Goal: Information Seeking & Learning: Understand process/instructions

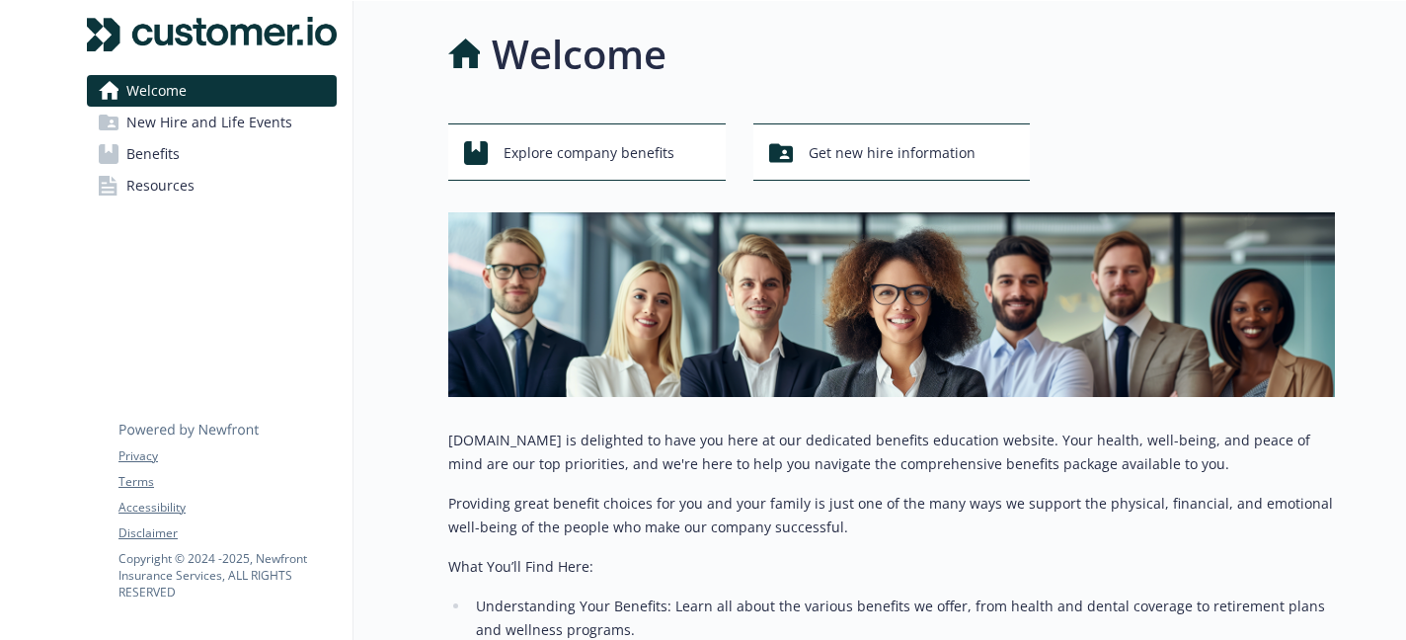
click at [241, 127] on span "New Hire and Life Events" at bounding box center [209, 123] width 166 height 32
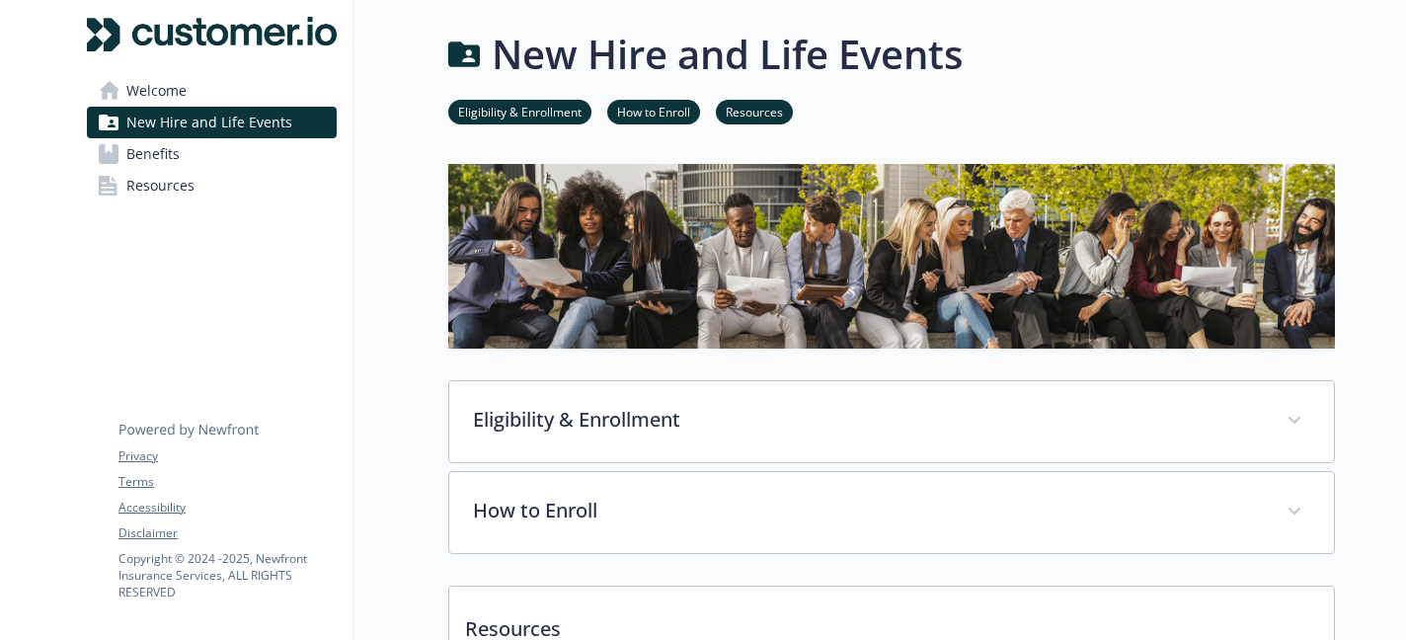
scroll to position [7, 0]
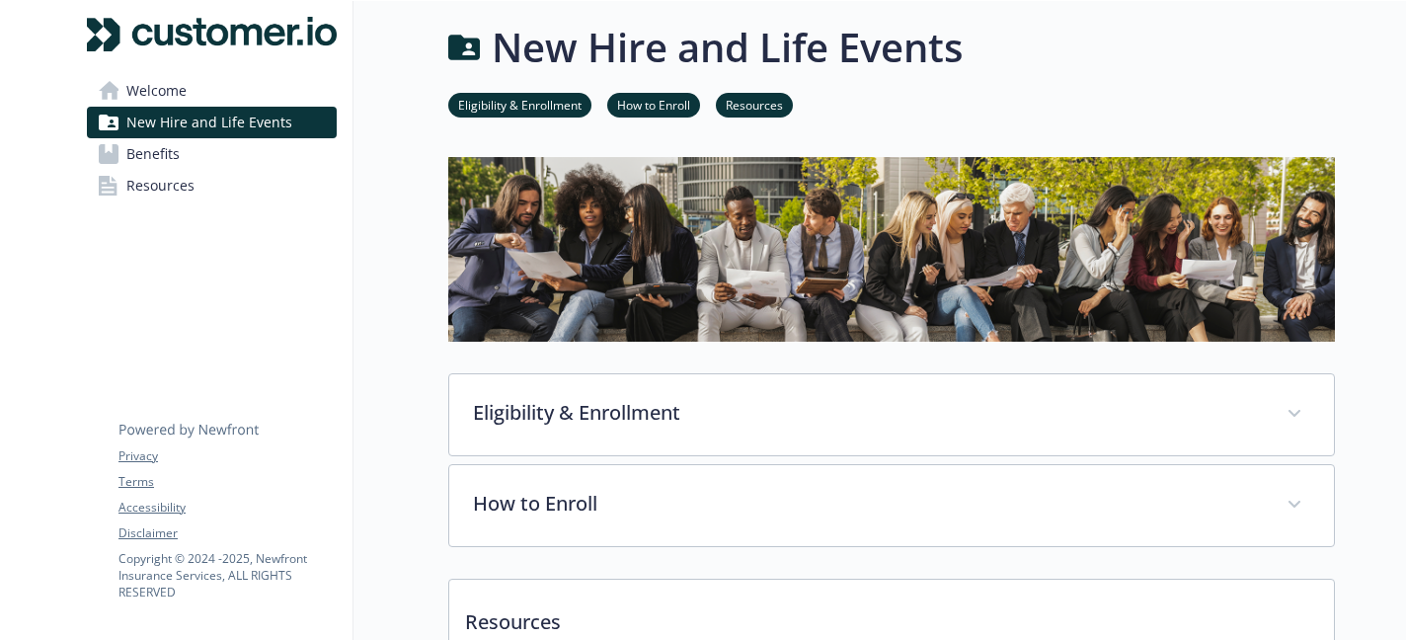
click at [563, 109] on link "Eligibility & Enrollment" at bounding box center [519, 104] width 143 height 19
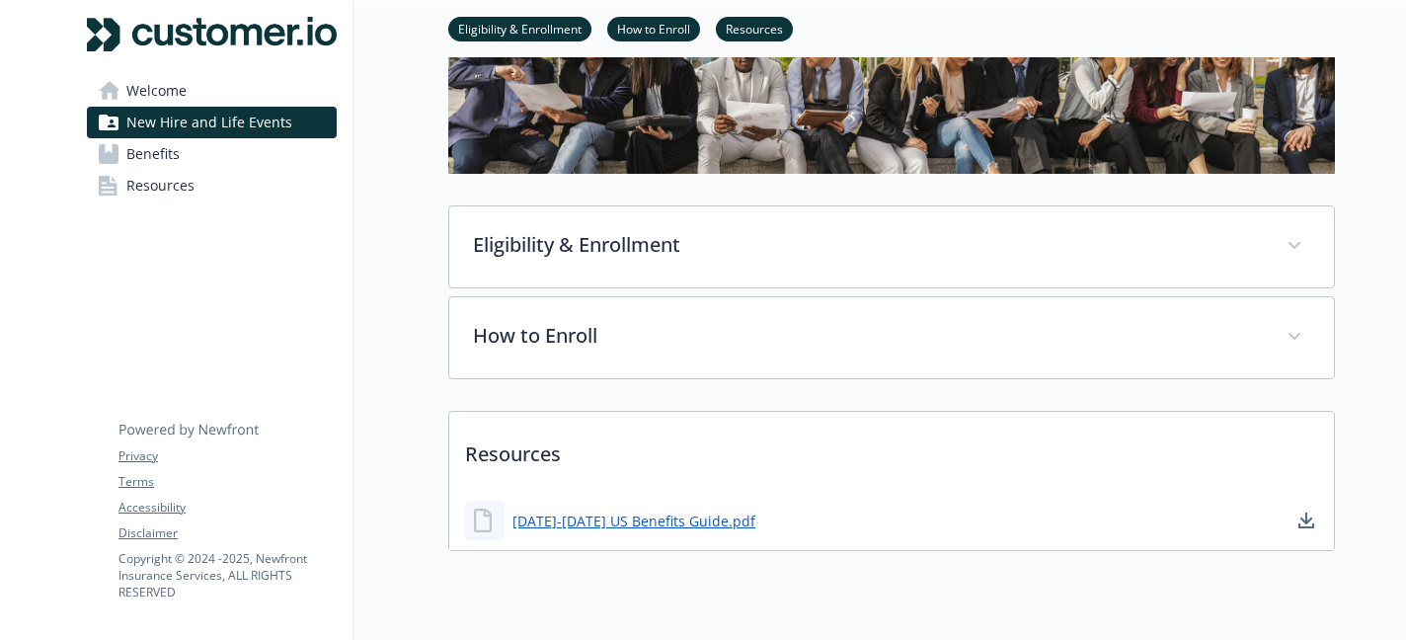
scroll to position [228, 0]
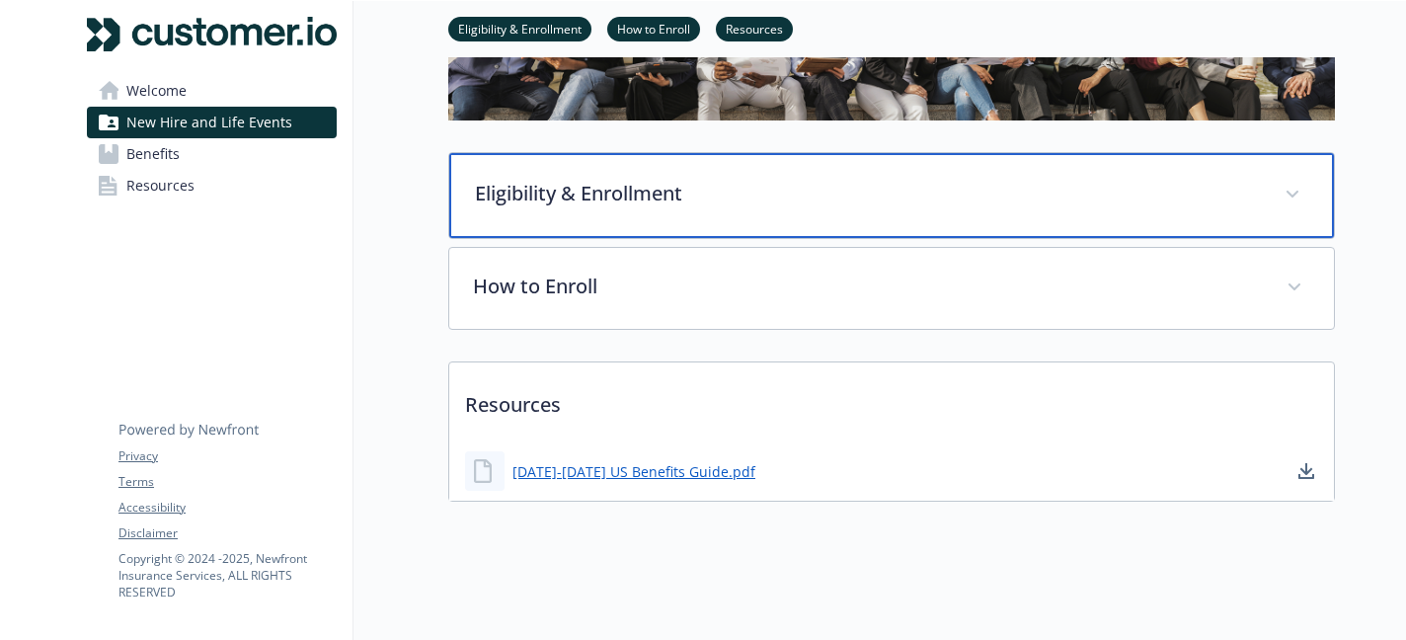
click at [592, 214] on div "Eligibility & Enrollment" at bounding box center [891, 195] width 885 height 85
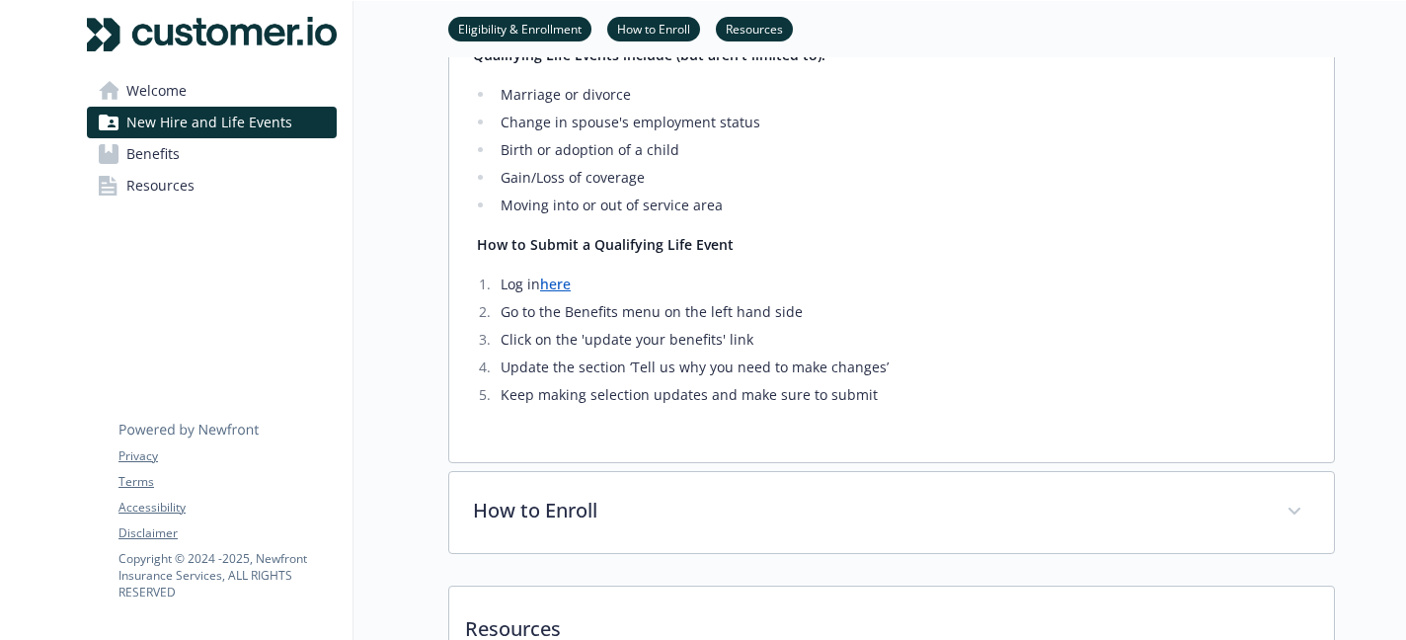
scroll to position [751, 0]
click at [560, 288] on link "here" at bounding box center [555, 282] width 31 height 19
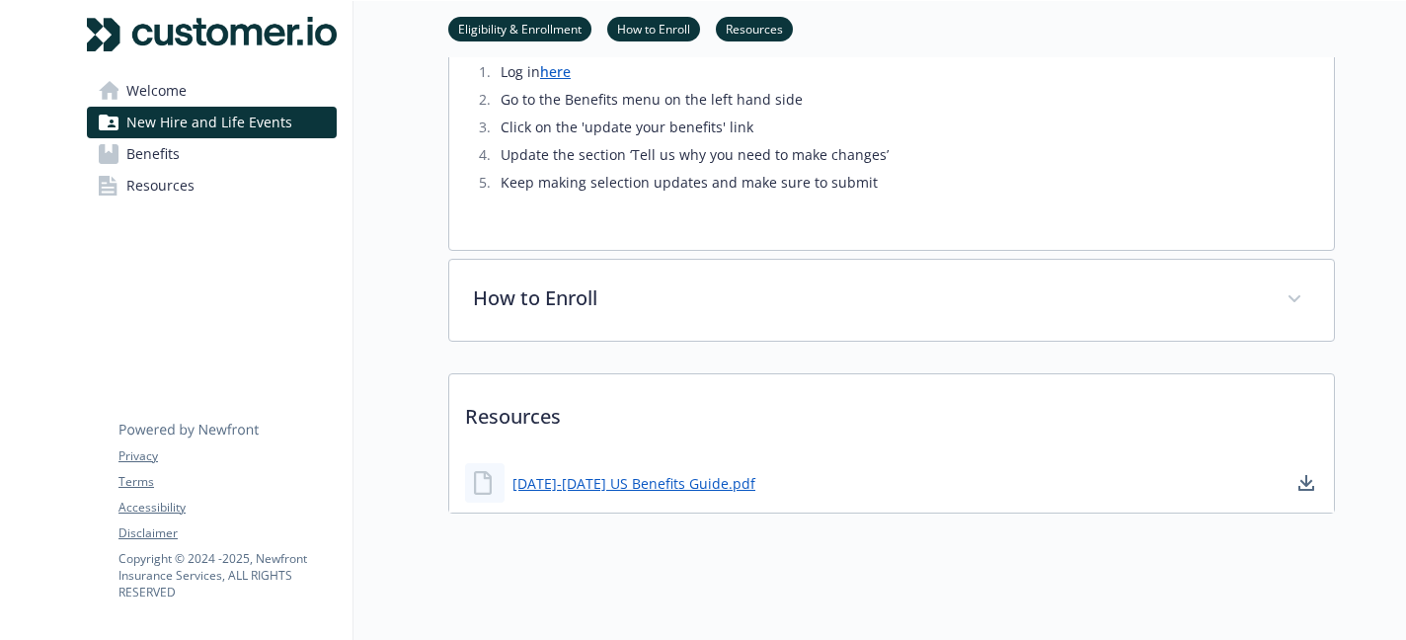
scroll to position [966, 0]
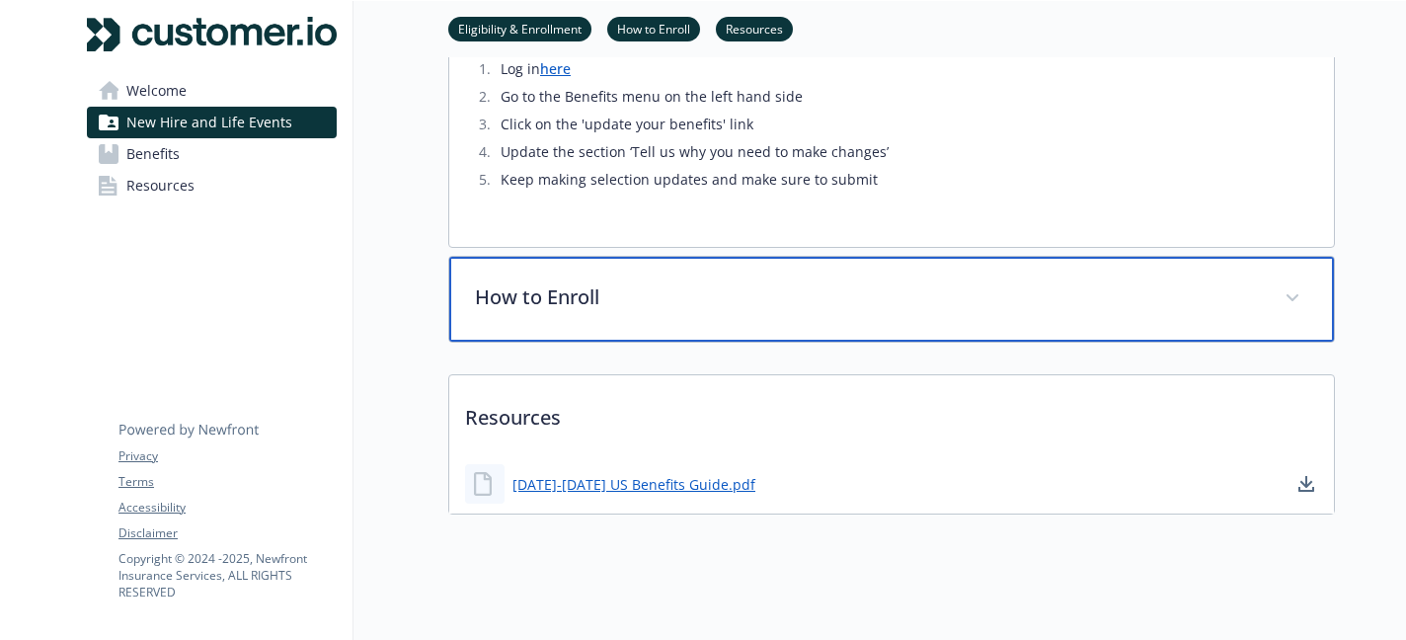
click at [542, 306] on p "How to Enroll" at bounding box center [868, 297] width 786 height 30
